Goal: Information Seeking & Learning: Find specific fact

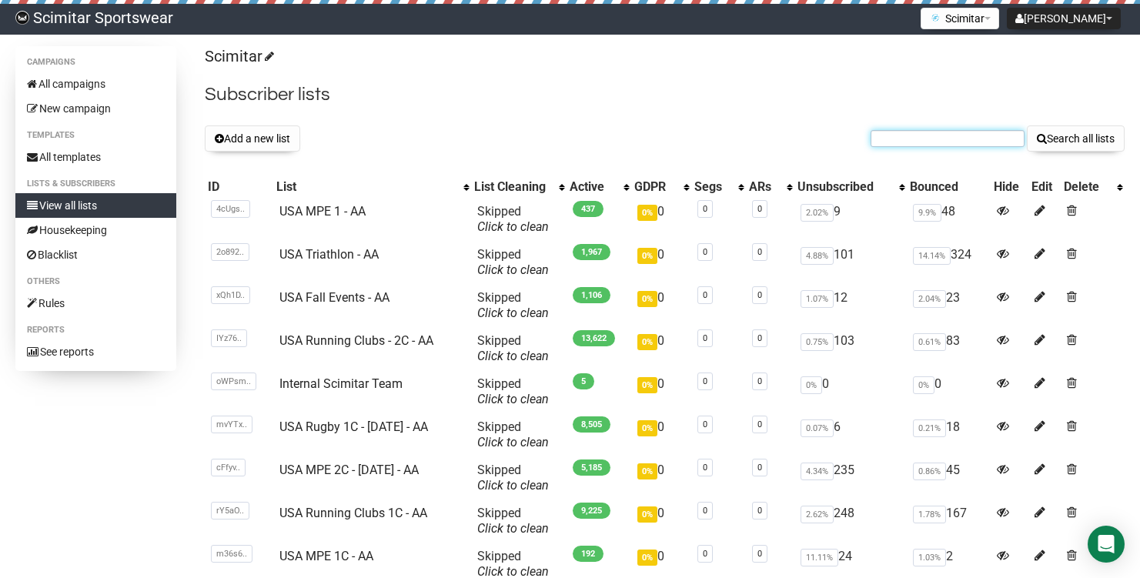
click at [960, 146] on input "text" at bounding box center [948, 138] width 154 height 17
paste input "[EMAIL_ADDRESS][DOMAIN_NAME]"
type input "[EMAIL_ADDRESS][DOMAIN_NAME]"
click at [1027, 125] on button "Search all lists" at bounding box center [1076, 138] width 98 height 26
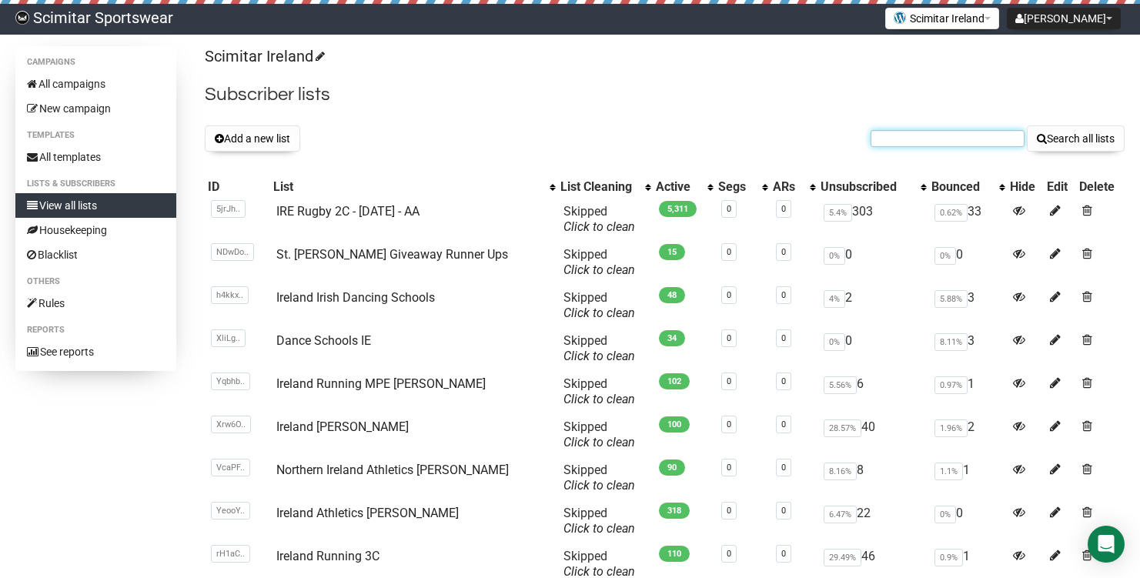
click at [930, 136] on input "text" at bounding box center [948, 138] width 154 height 17
paste input "[EMAIL_ADDRESS][DOMAIN_NAME]"
type input "[EMAIL_ADDRESS][DOMAIN_NAME]"
click at [750, 99] on h2 "Subscriber lists" at bounding box center [665, 95] width 920 height 28
click at [1012, 134] on input "[EMAIL_ADDRESS][DOMAIN_NAME]" at bounding box center [948, 138] width 154 height 17
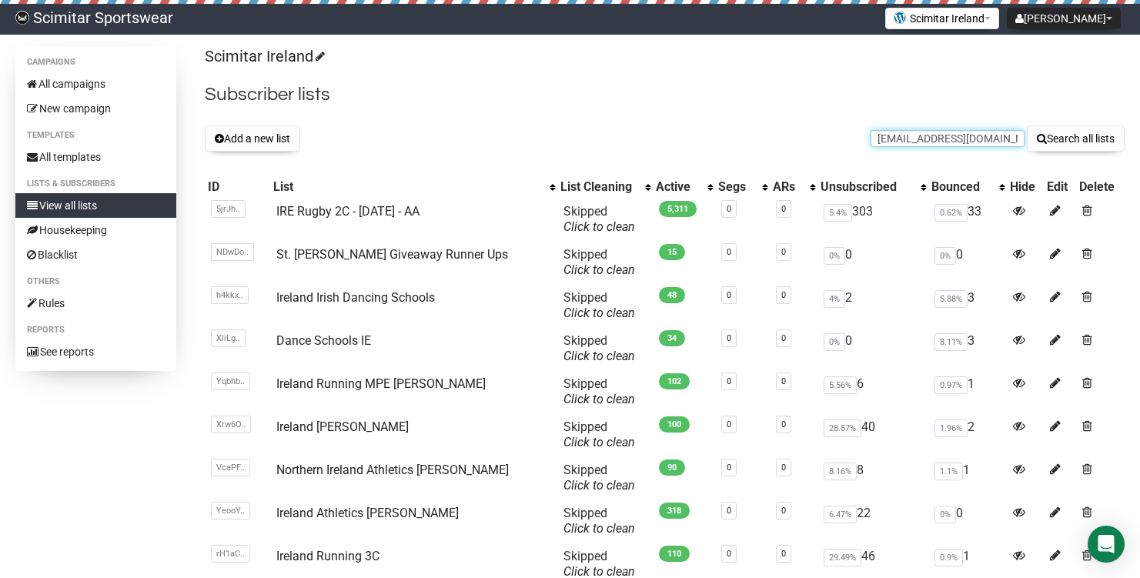
click at [1027, 125] on button "Search all lists" at bounding box center [1076, 138] width 98 height 26
